Goal: Information Seeking & Learning: Learn about a topic

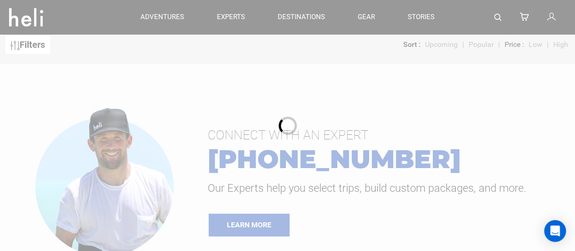
scroll to position [22, 0]
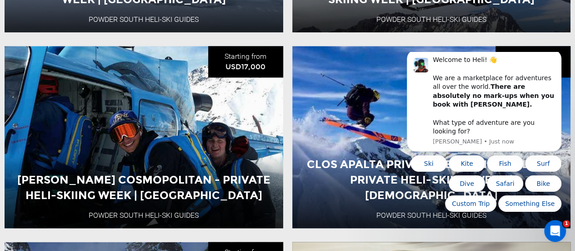
scroll to position [473, 0]
